Goal: Transaction & Acquisition: Purchase product/service

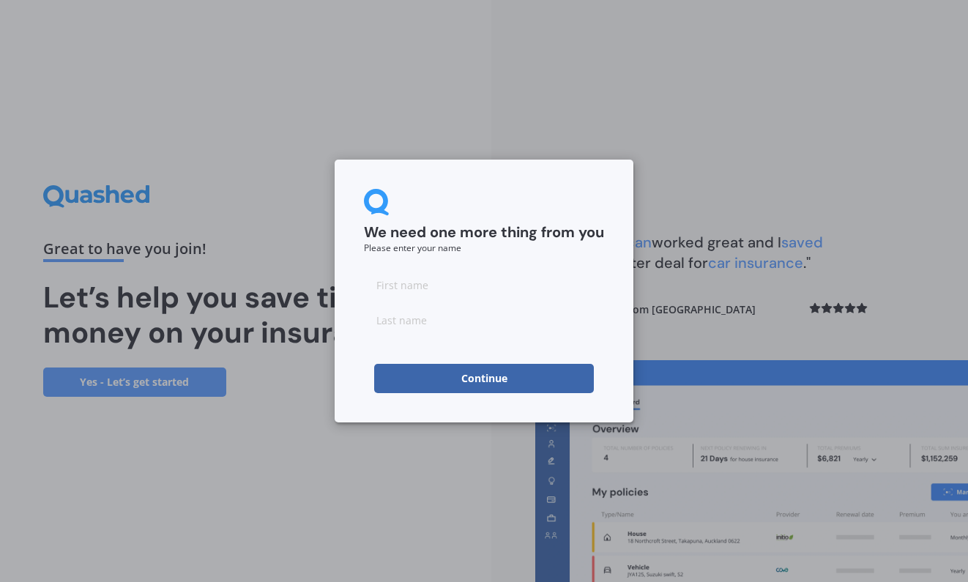
click at [404, 291] on input at bounding box center [484, 284] width 240 height 29
type input "[PERSON_NAME]"
click at [412, 316] on input at bounding box center [484, 319] width 240 height 29
type input "Greenwood"
click at [467, 382] on button "Continue" at bounding box center [484, 378] width 220 height 29
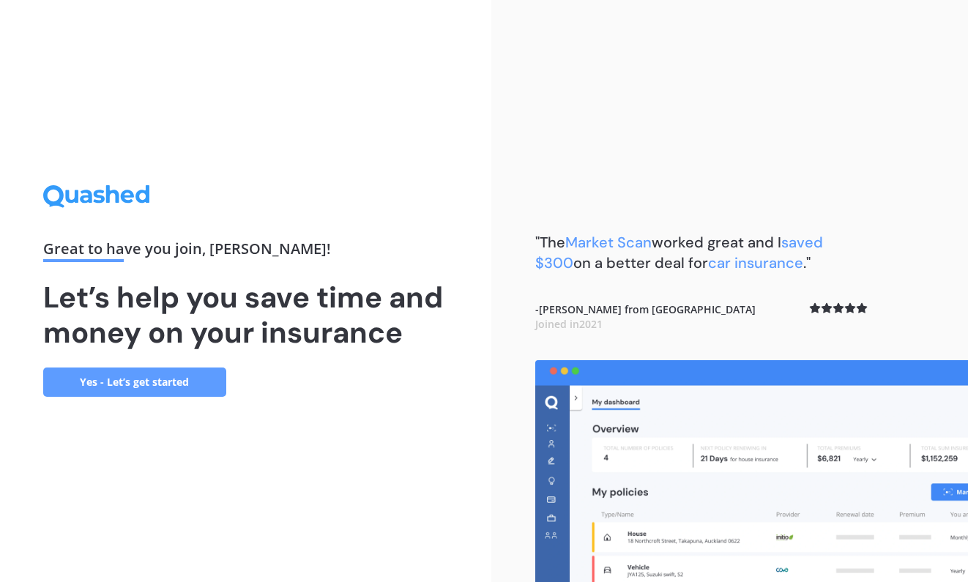
click at [182, 376] on link "Yes - Let’s get started" at bounding box center [134, 382] width 183 height 29
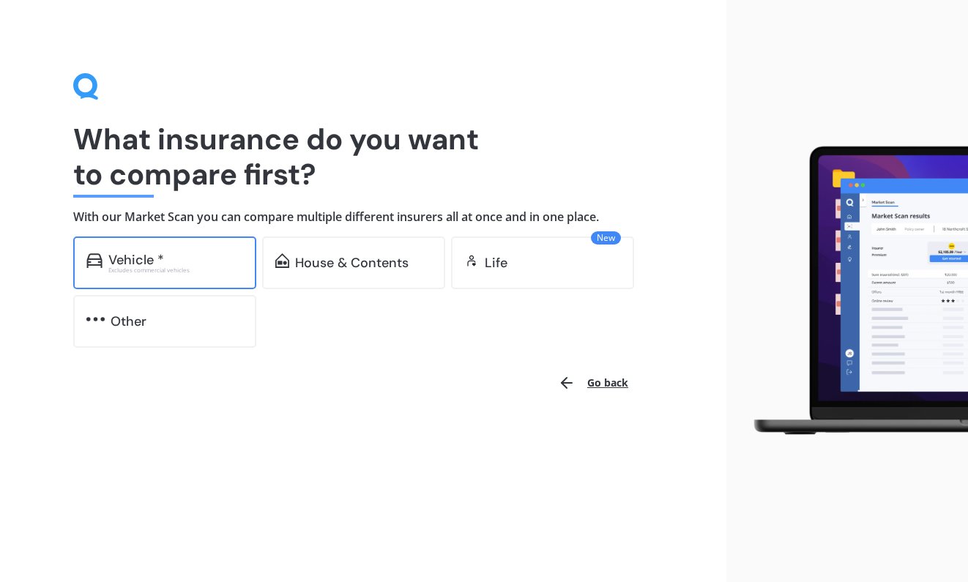
click at [130, 256] on div "Vehicle *" at bounding box center [136, 260] width 56 height 15
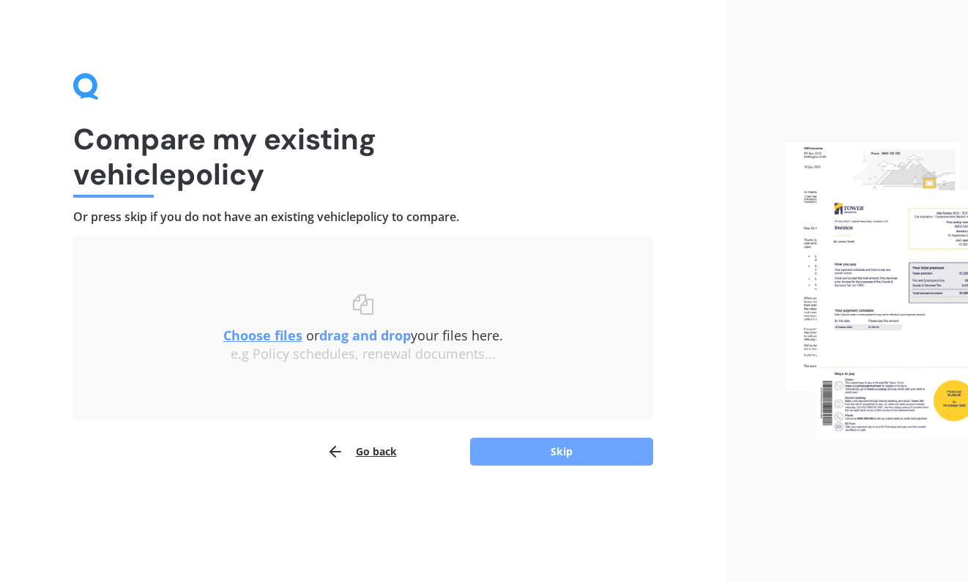
click at [544, 461] on button "Skip" at bounding box center [561, 452] width 183 height 28
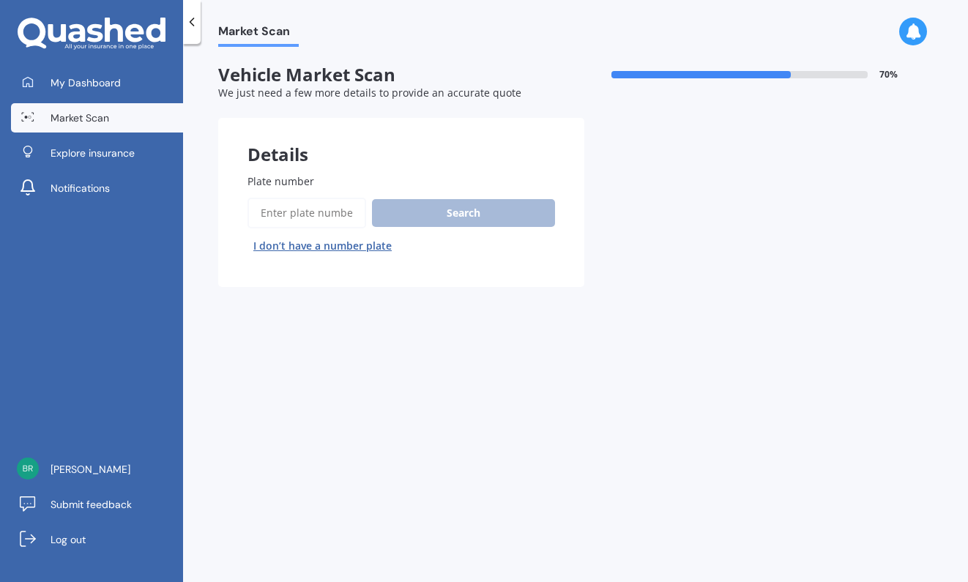
click at [316, 213] on input "Plate number" at bounding box center [307, 213] width 119 height 31
paste input "GMU569"
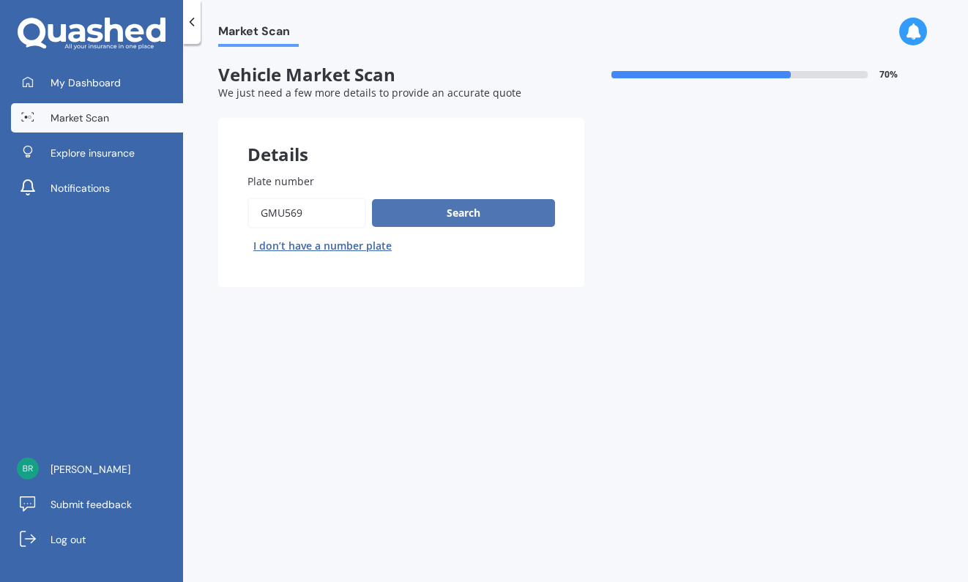
type input "GMU569"
click at [401, 214] on button "Search" at bounding box center [463, 213] width 183 height 28
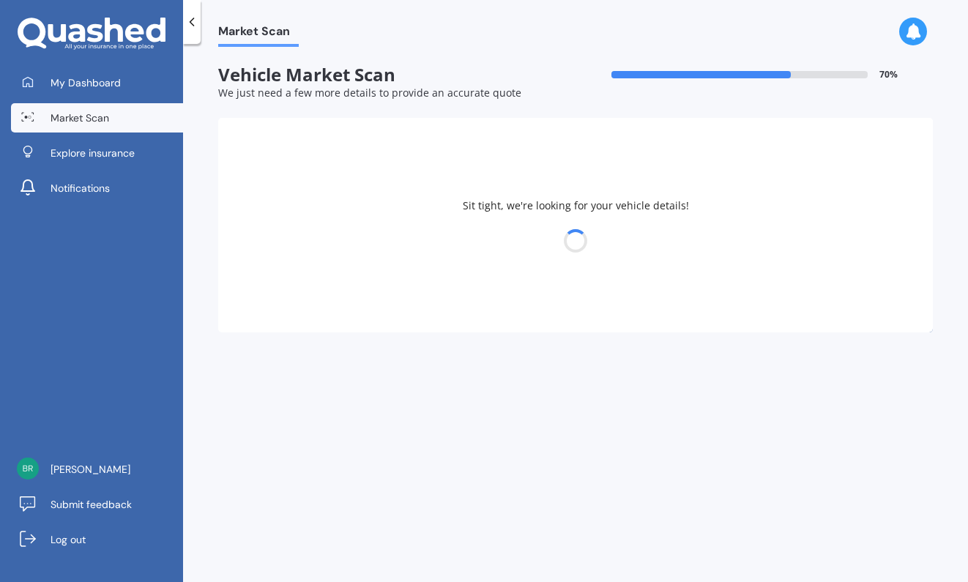
select select "HOLDEN"
select select "CRUZE"
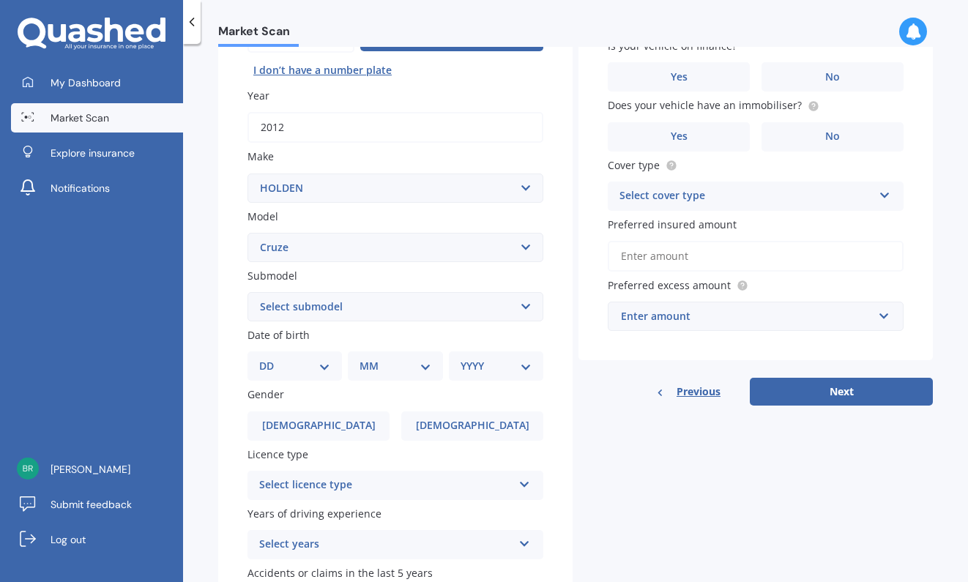
scroll to position [186, 0]
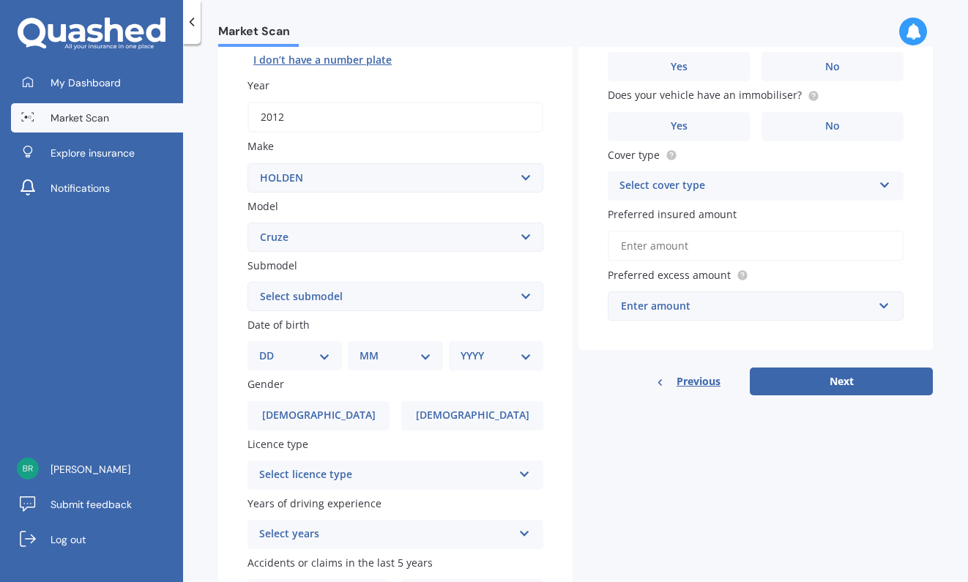
select select "CDX 1.8 SEDAN"
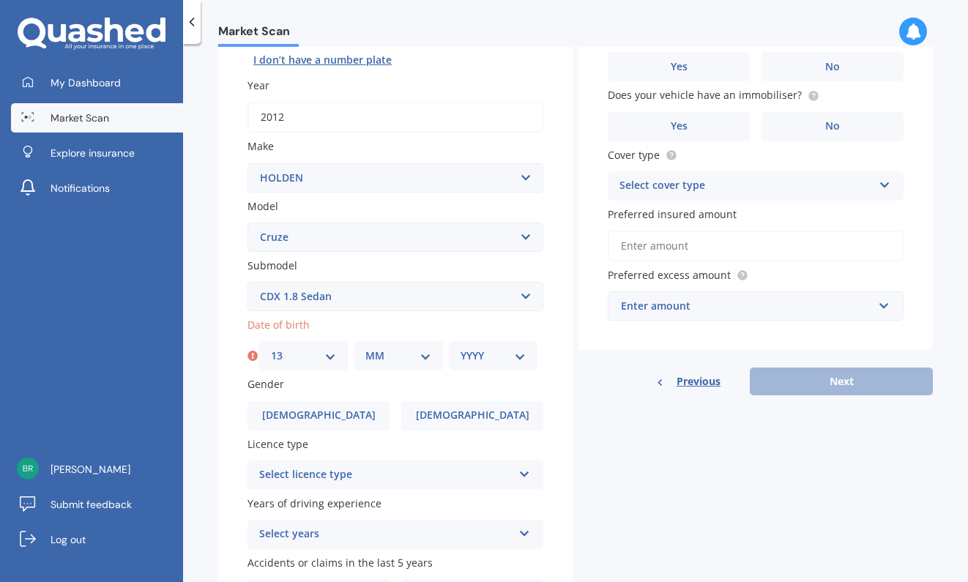
select select "31"
select select "01"
select select "1999"
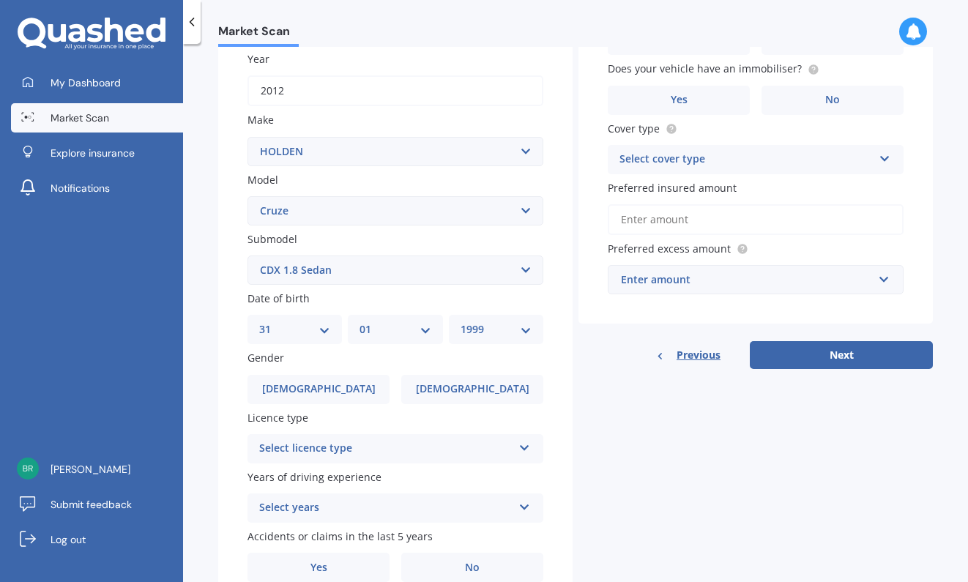
scroll to position [218, 0]
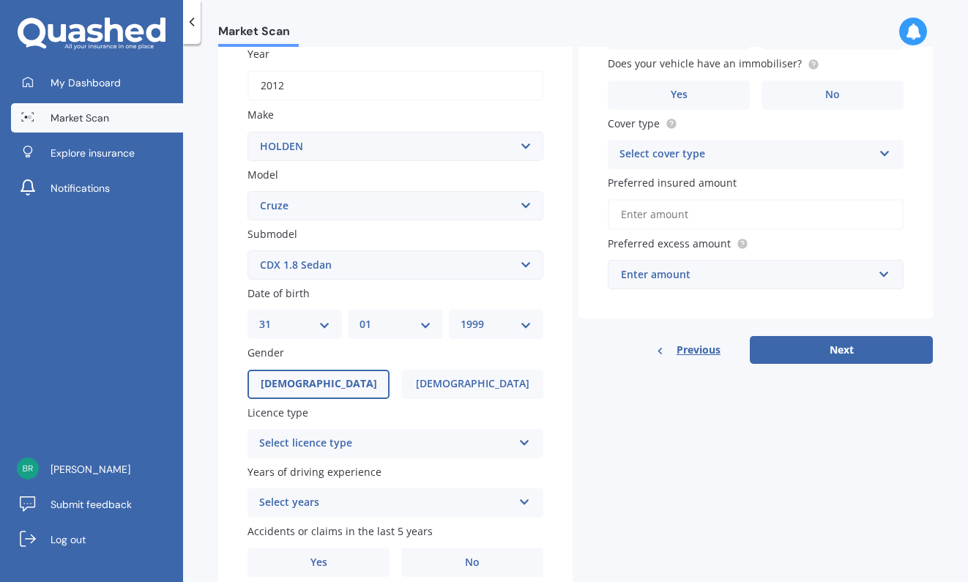
click at [336, 378] on label "[DEMOGRAPHIC_DATA]" at bounding box center [319, 384] width 142 height 29
click at [0, 0] on input "[DEMOGRAPHIC_DATA]" at bounding box center [0, 0] width 0 height 0
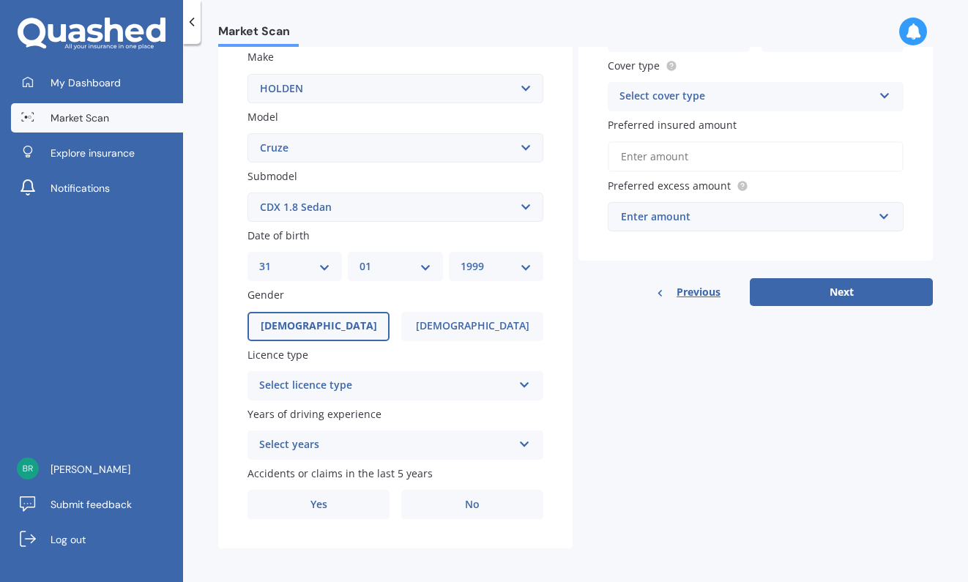
scroll to position [275, 0]
click at [308, 386] on div "Select licence type" at bounding box center [385, 387] width 253 height 18
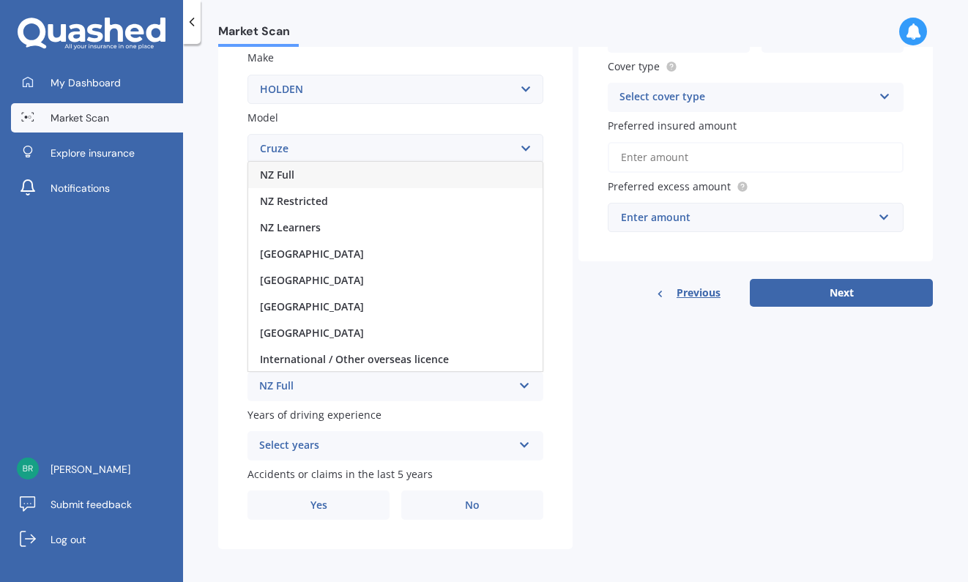
click at [275, 168] on span "NZ Full" at bounding box center [277, 175] width 34 height 14
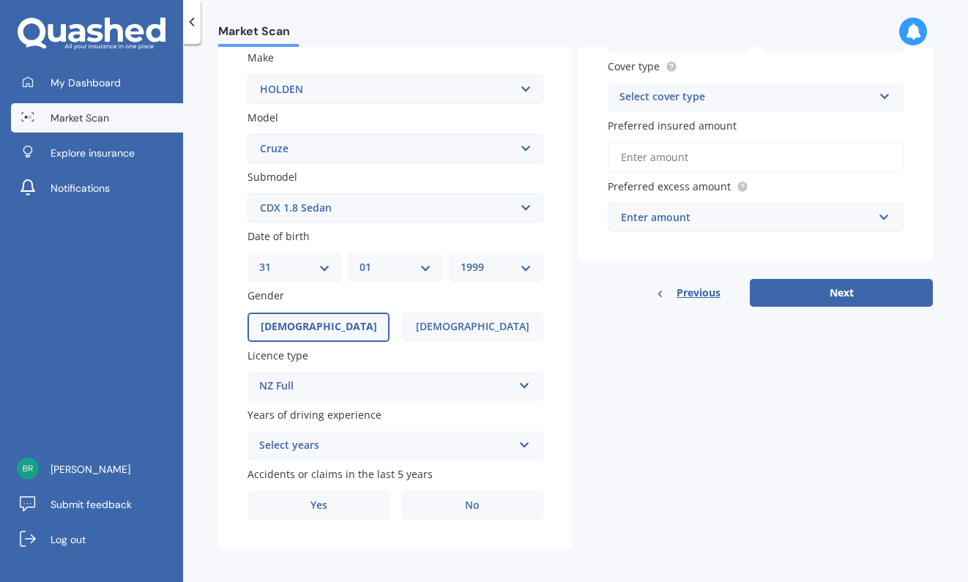
scroll to position [0, 0]
click at [284, 438] on div "Select years" at bounding box center [385, 446] width 253 height 18
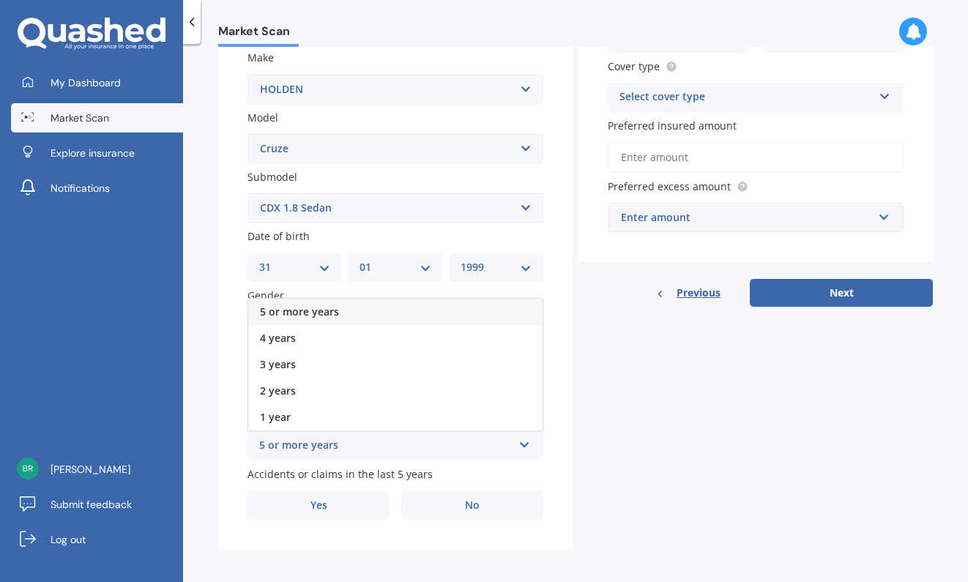
click at [272, 305] on span "5 or more years" at bounding box center [299, 312] width 79 height 14
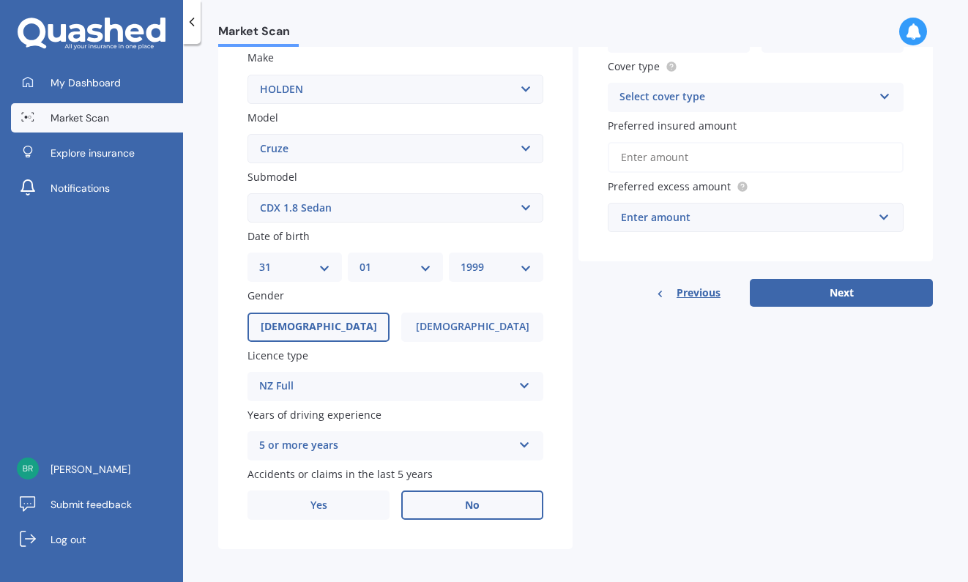
click at [440, 495] on label "No" at bounding box center [472, 505] width 142 height 29
click at [0, 0] on input "No" at bounding box center [0, 0] width 0 height 0
click at [341, 505] on label "Yes" at bounding box center [319, 505] width 142 height 29
click at [0, 0] on input "Yes" at bounding box center [0, 0] width 0 height 0
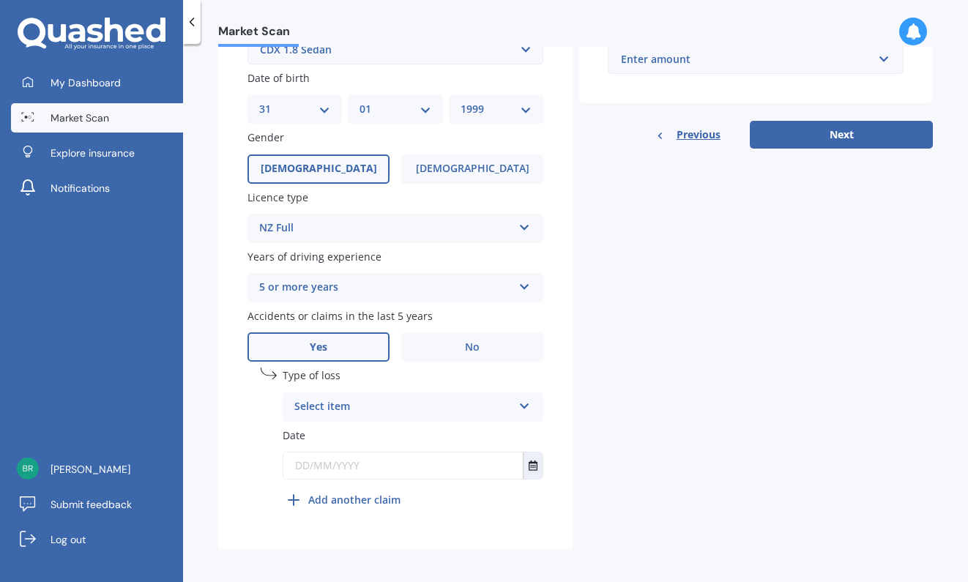
scroll to position [432, 0]
click at [327, 399] on div "Select item" at bounding box center [403, 408] width 218 height 18
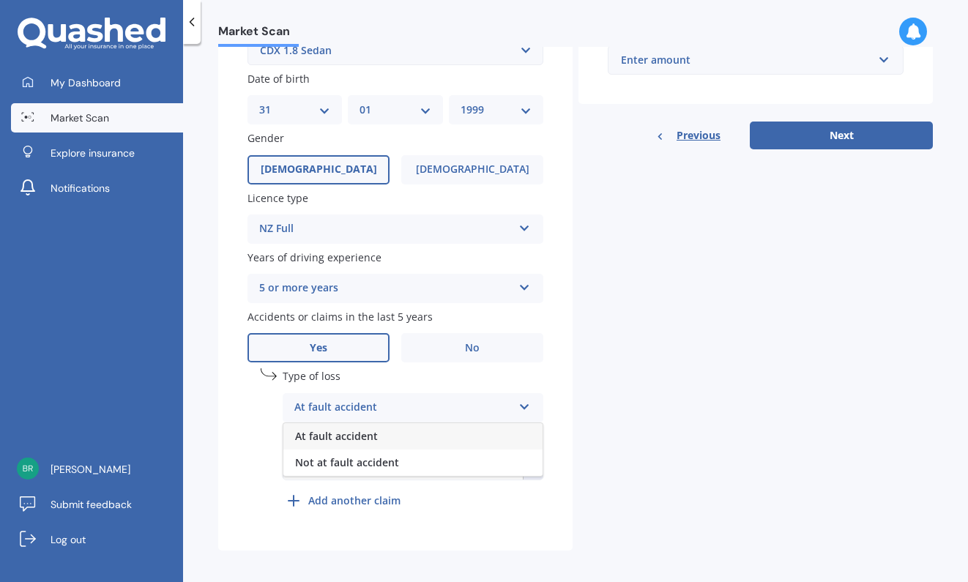
click at [324, 436] on span "At fault accident" at bounding box center [336, 436] width 83 height 14
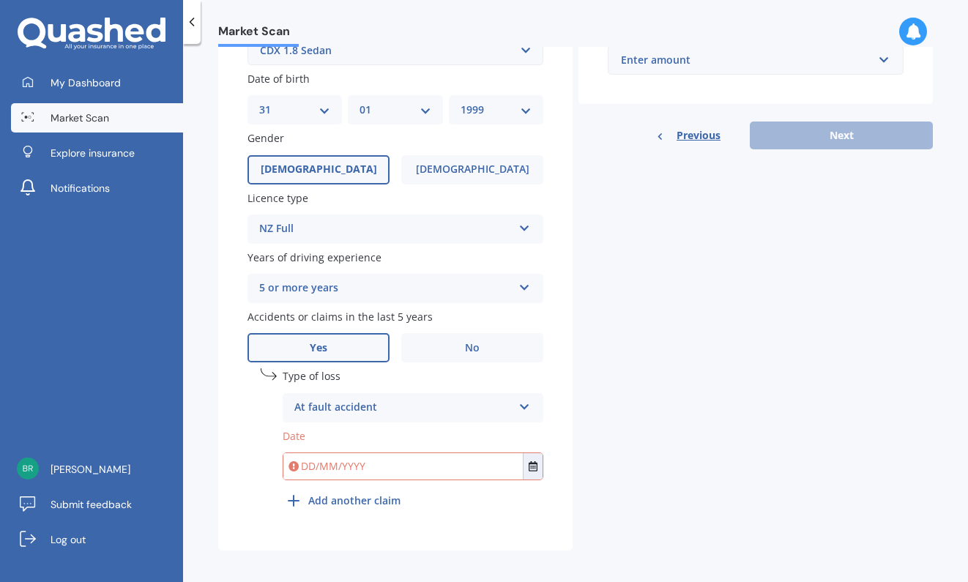
click at [324, 464] on input "text" at bounding box center [403, 466] width 240 height 26
click at [529, 465] on button "Select date" at bounding box center [533, 466] width 20 height 26
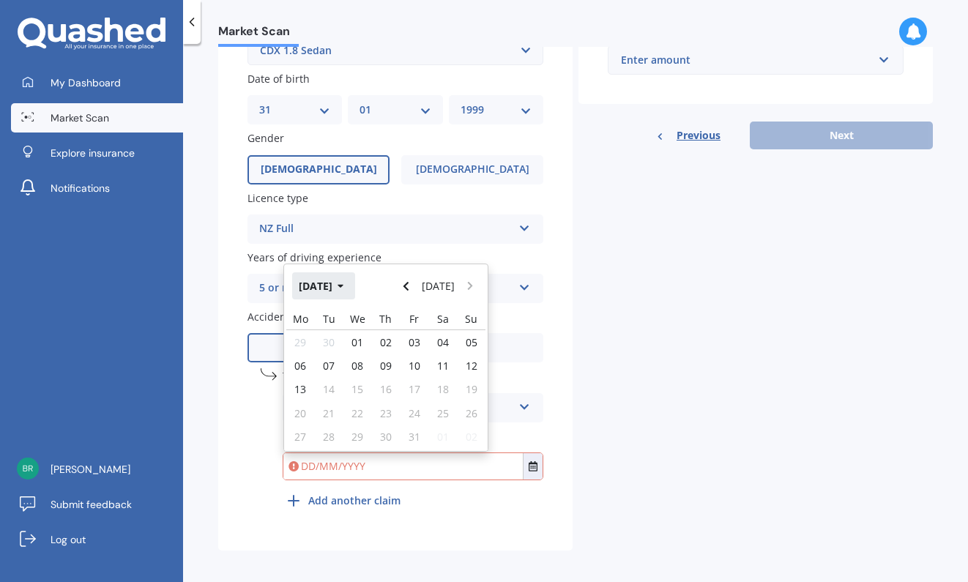
click at [344, 284] on icon "button" at bounding box center [341, 286] width 7 height 10
click at [324, 278] on button "2025" at bounding box center [318, 285] width 53 height 26
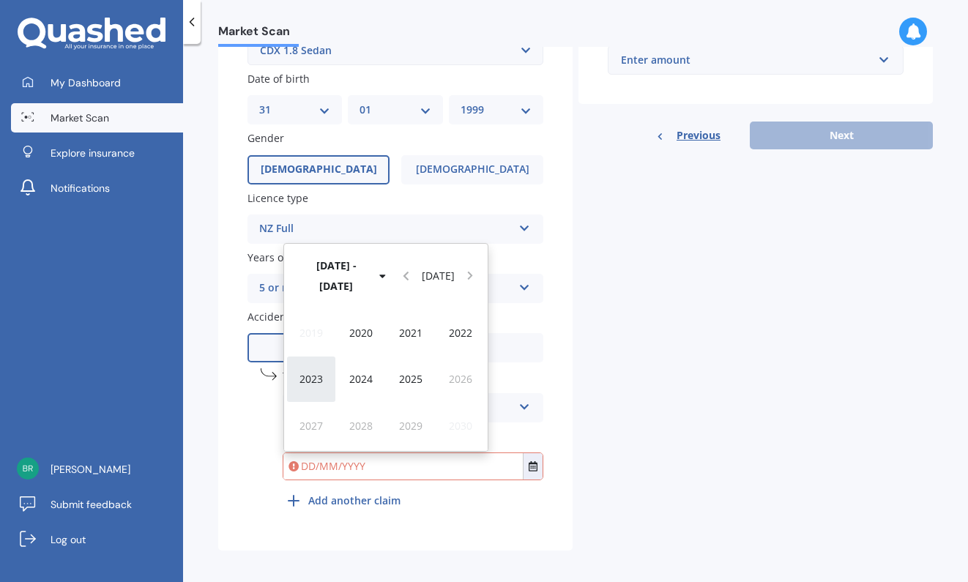
click at [302, 372] on span "2023" at bounding box center [311, 379] width 23 height 14
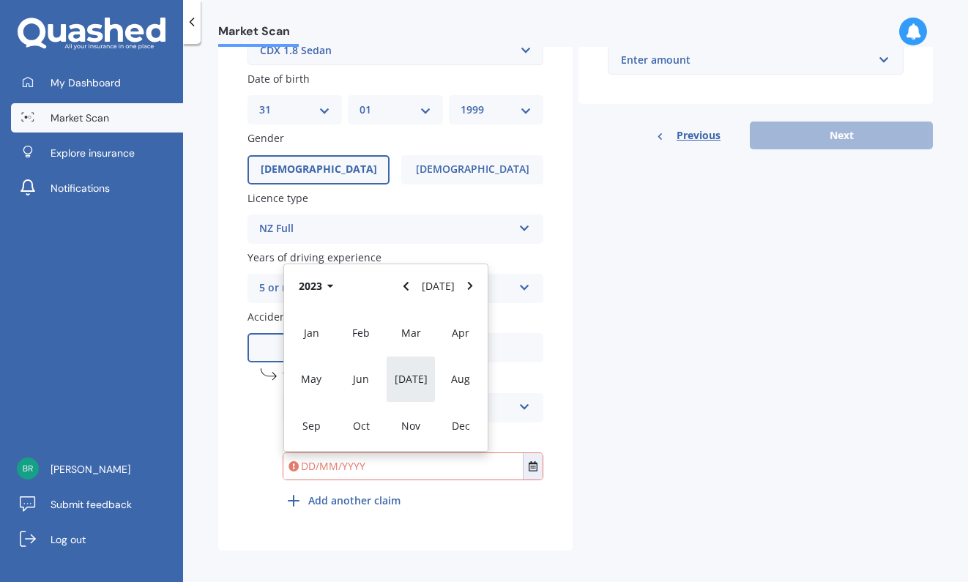
click at [409, 378] on span "[DATE]" at bounding box center [411, 379] width 33 height 14
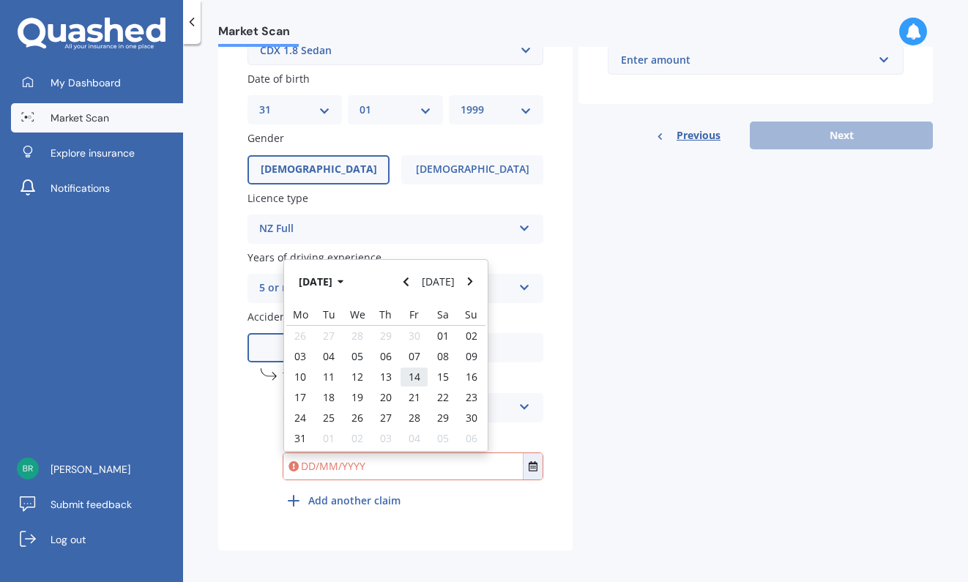
click at [412, 374] on span "14" at bounding box center [415, 377] width 12 height 14
type input "[DATE]"
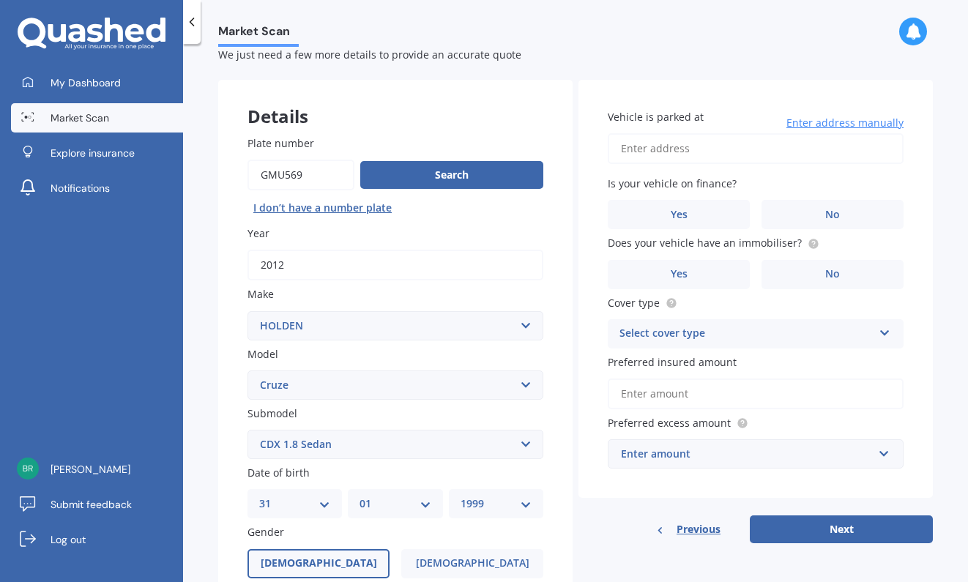
scroll to position [37, 0]
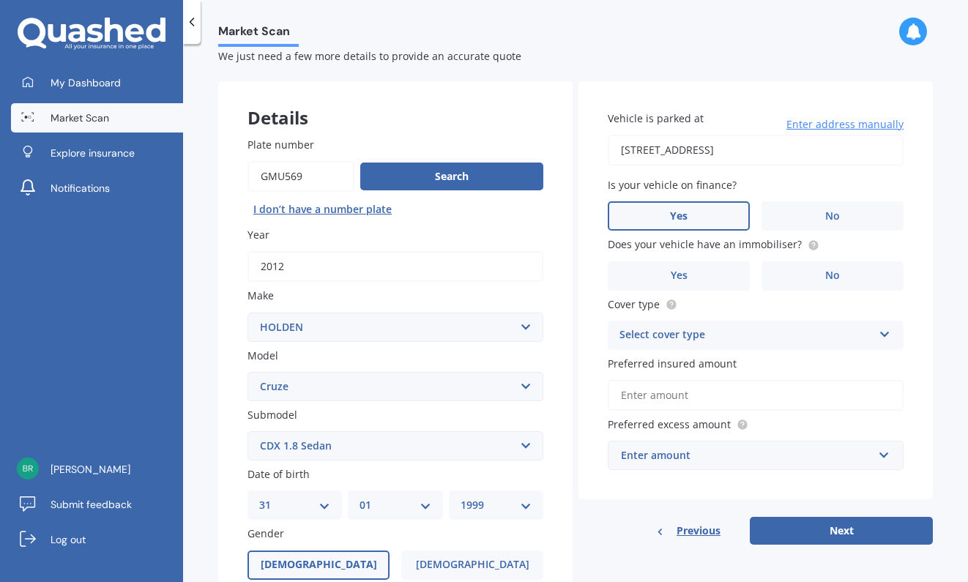
type input "[STREET_ADDRESS]"
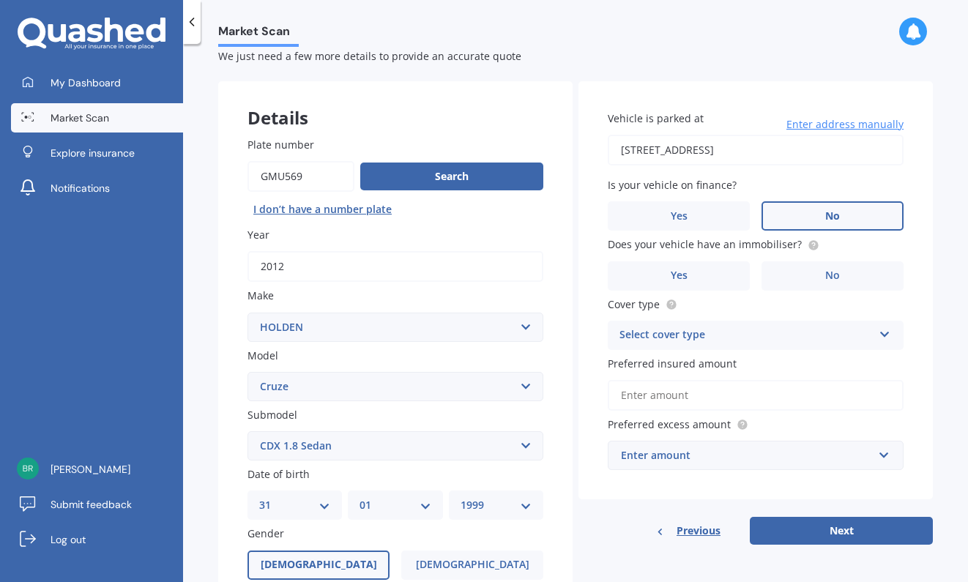
click at [825, 218] on span "No" at bounding box center [832, 216] width 15 height 12
click at [0, 0] on input "No" at bounding box center [0, 0] width 0 height 0
click at [810, 269] on label "No" at bounding box center [833, 275] width 142 height 29
click at [0, 0] on input "No" at bounding box center [0, 0] width 0 height 0
click at [782, 333] on div "Select cover type" at bounding box center [746, 336] width 253 height 18
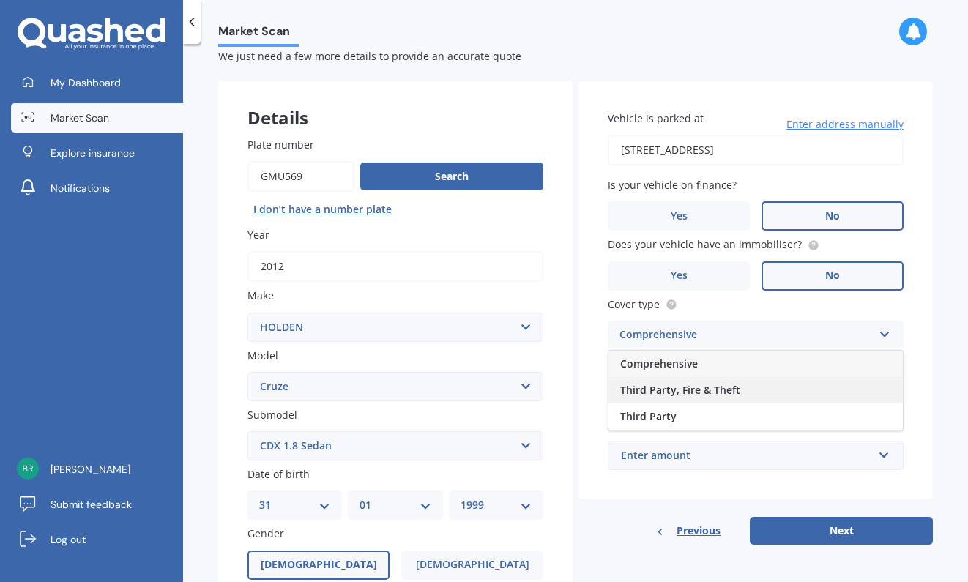
click at [721, 383] on span "Third Party, Fire & Theft" at bounding box center [680, 390] width 120 height 14
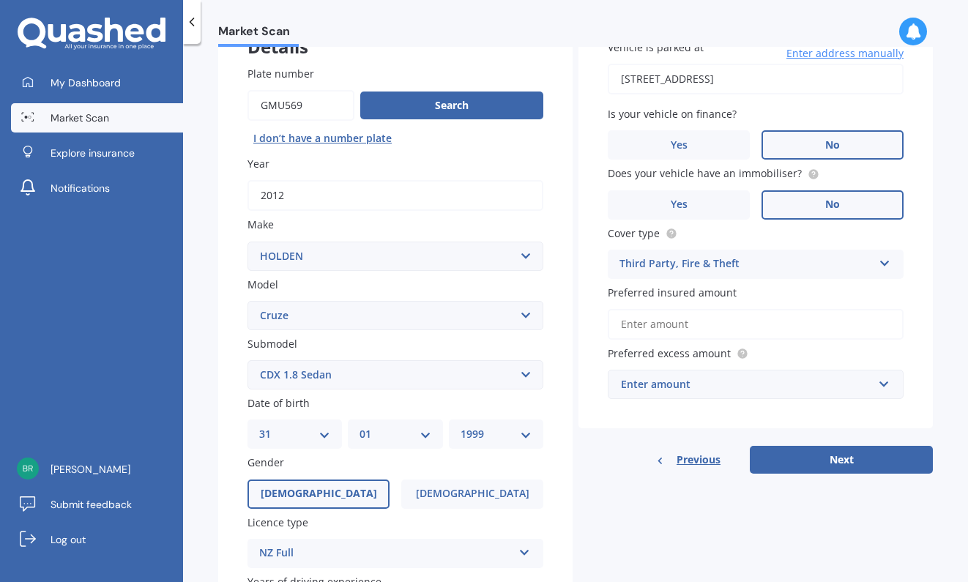
scroll to position [113, 0]
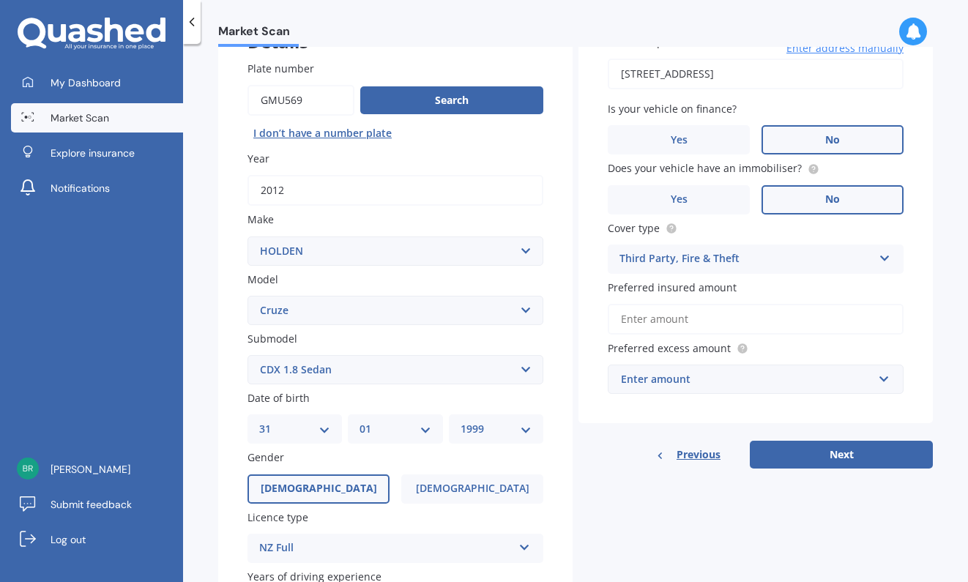
click at [655, 311] on input "Preferred insured amount" at bounding box center [756, 319] width 296 height 31
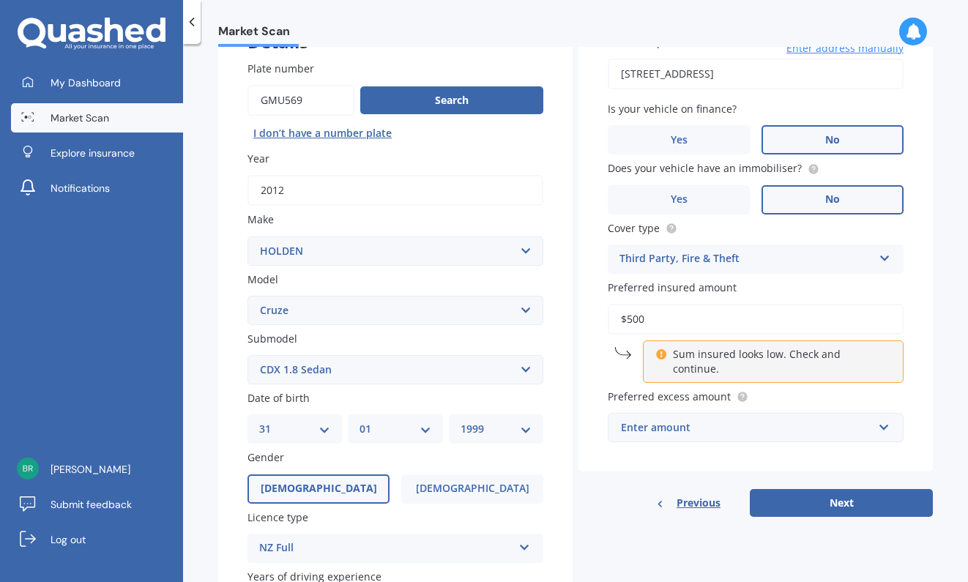
type input "$5,000"
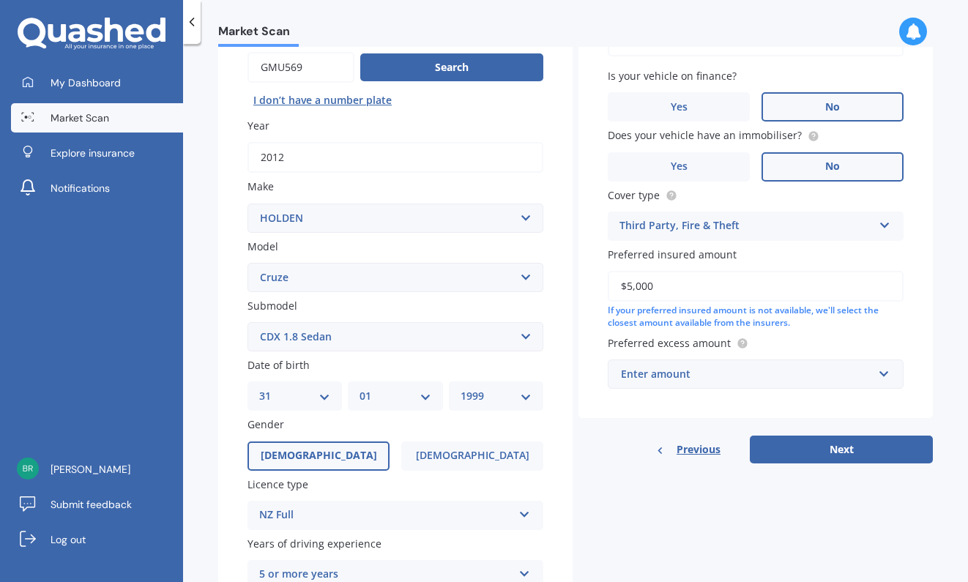
scroll to position [158, 0]
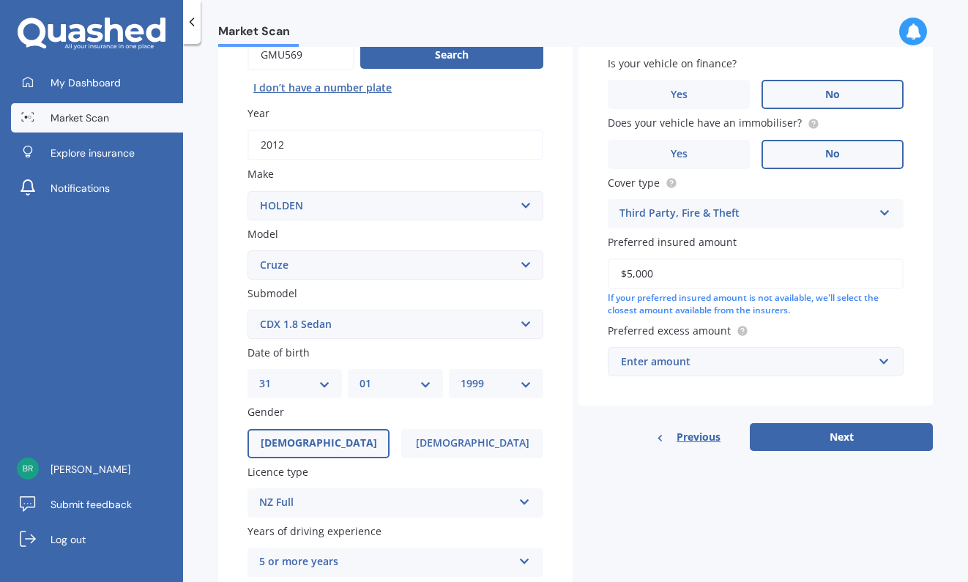
click at [740, 354] on div "Enter amount" at bounding box center [747, 362] width 252 height 16
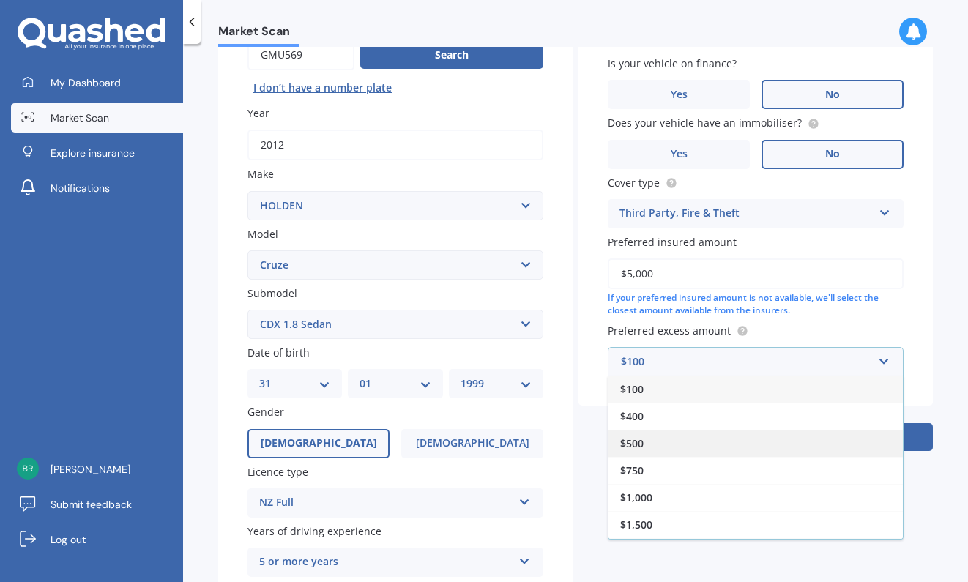
click at [656, 445] on div "$500" at bounding box center [756, 443] width 294 height 27
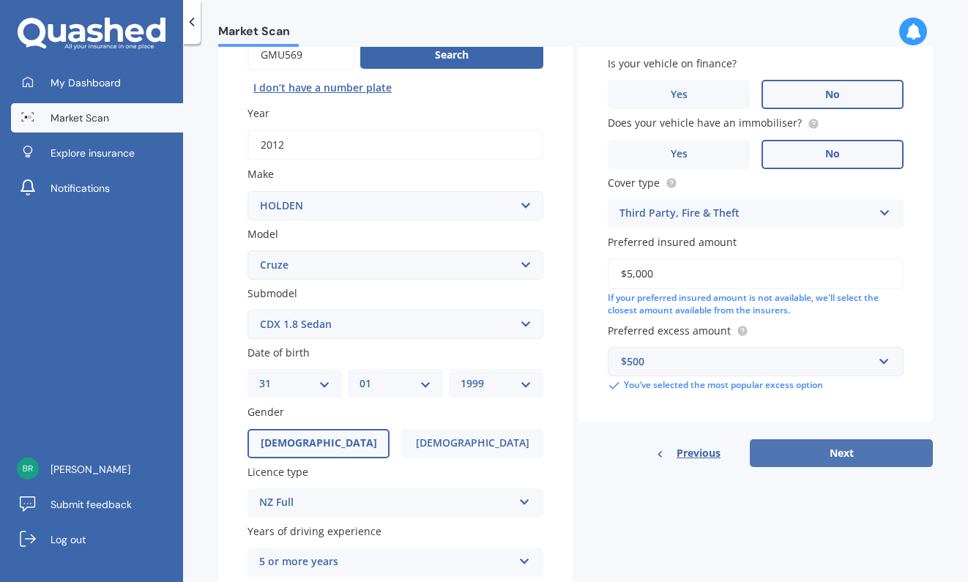
click at [803, 452] on button "Next" at bounding box center [841, 453] width 183 height 28
select select "31"
select select "01"
select select "1999"
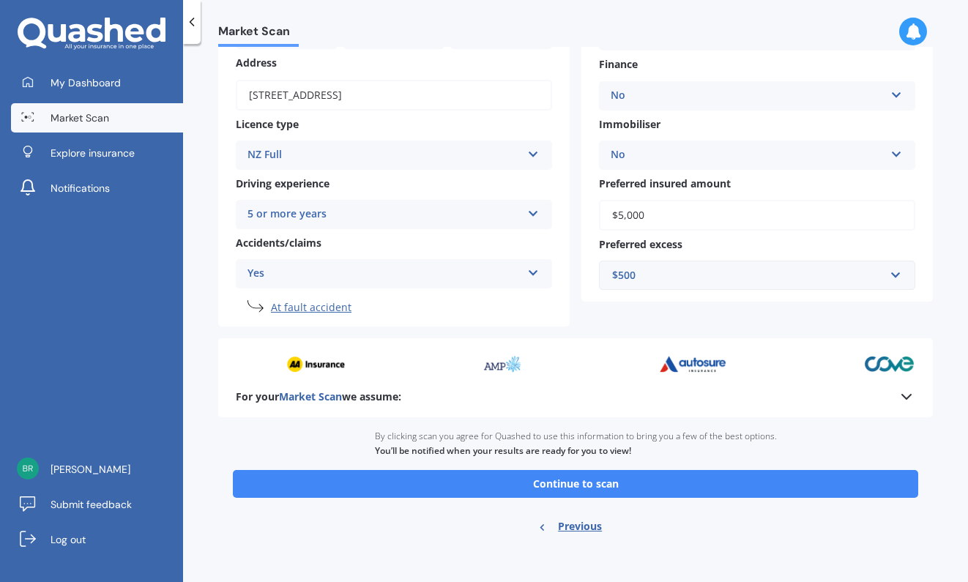
scroll to position [193, 0]
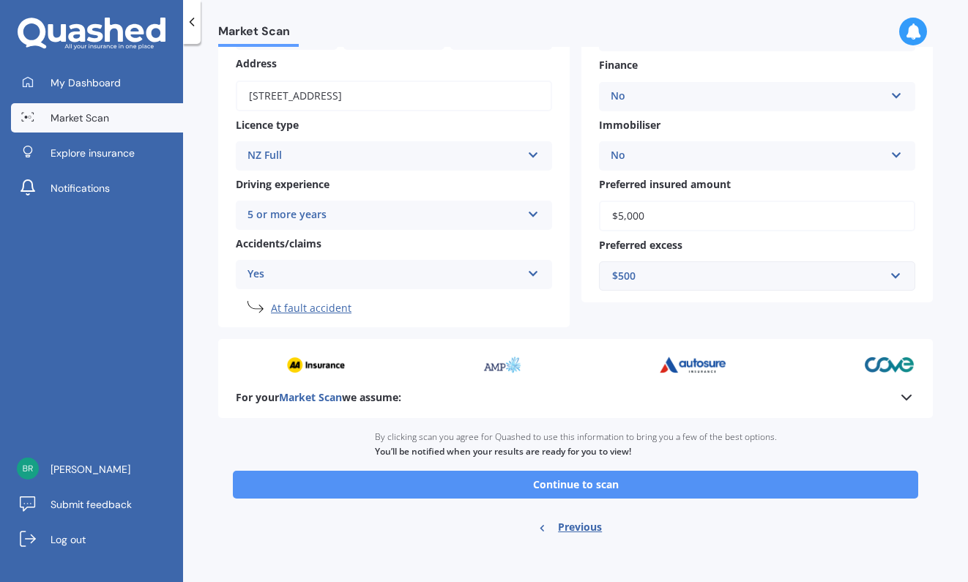
click at [609, 483] on button "Continue to scan" at bounding box center [576, 485] width 686 height 28
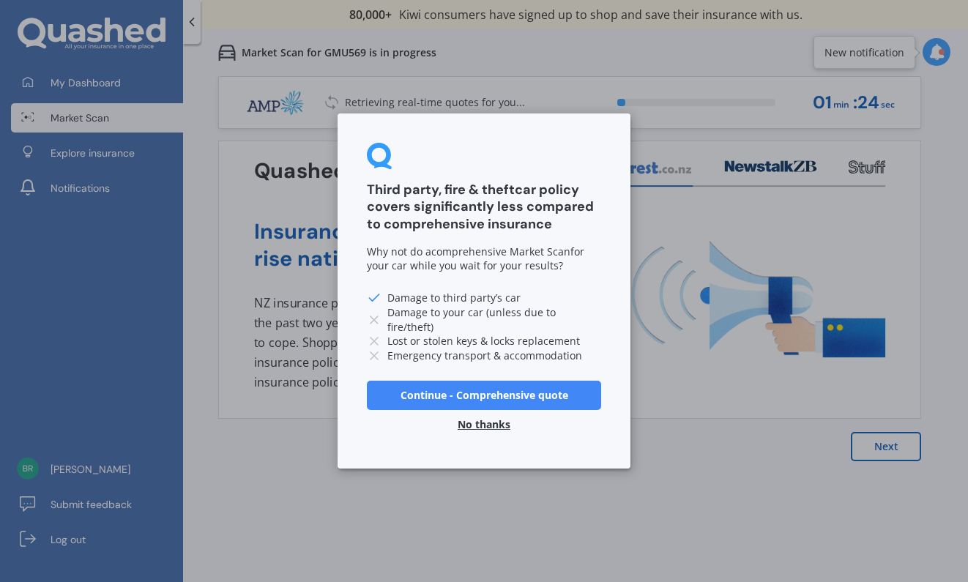
click at [481, 423] on button "No thanks" at bounding box center [484, 424] width 70 height 29
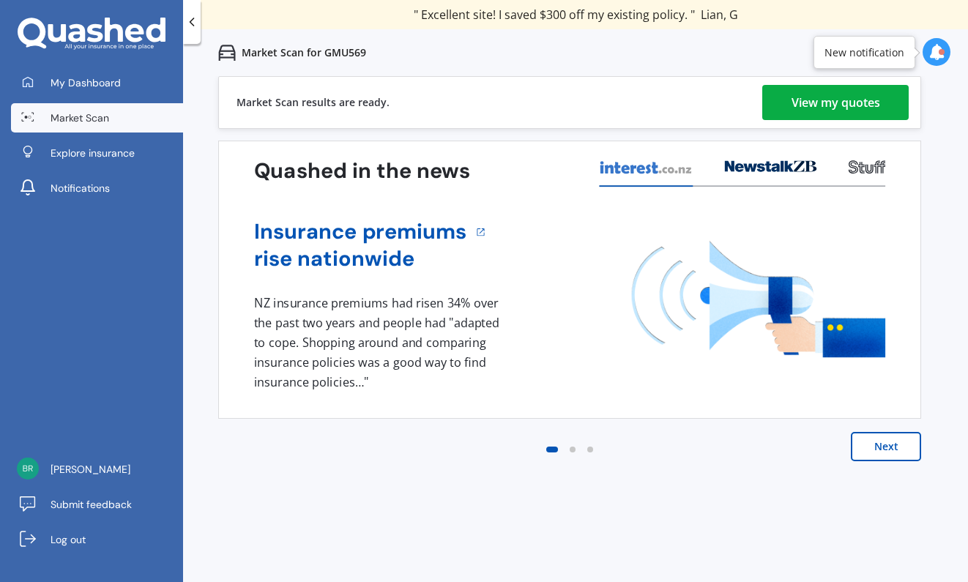
click at [817, 110] on div "View my quotes" at bounding box center [836, 102] width 89 height 35
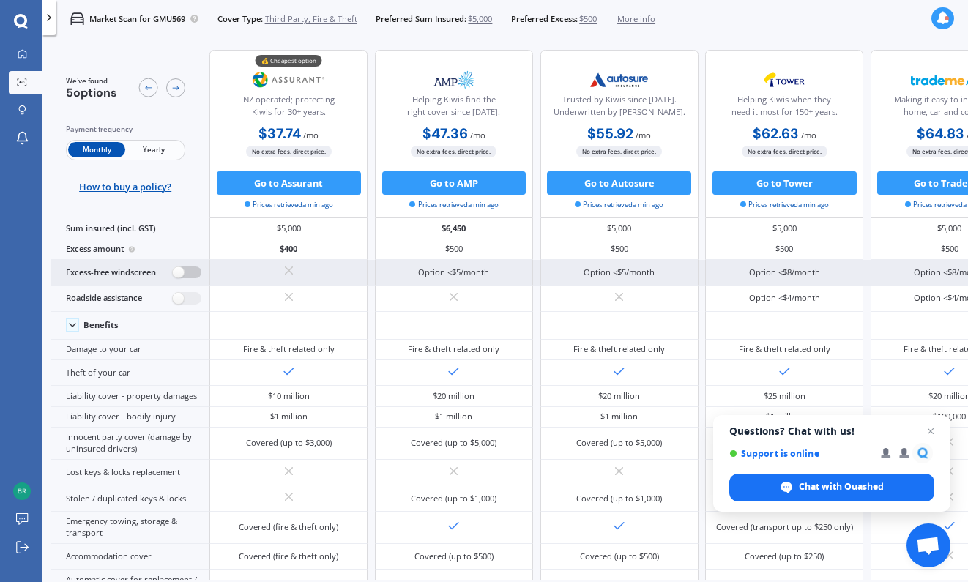
click at [173, 279] on label at bounding box center [187, 273] width 29 height 12
radio input "true"
